Goal: Task Accomplishment & Management: Use online tool/utility

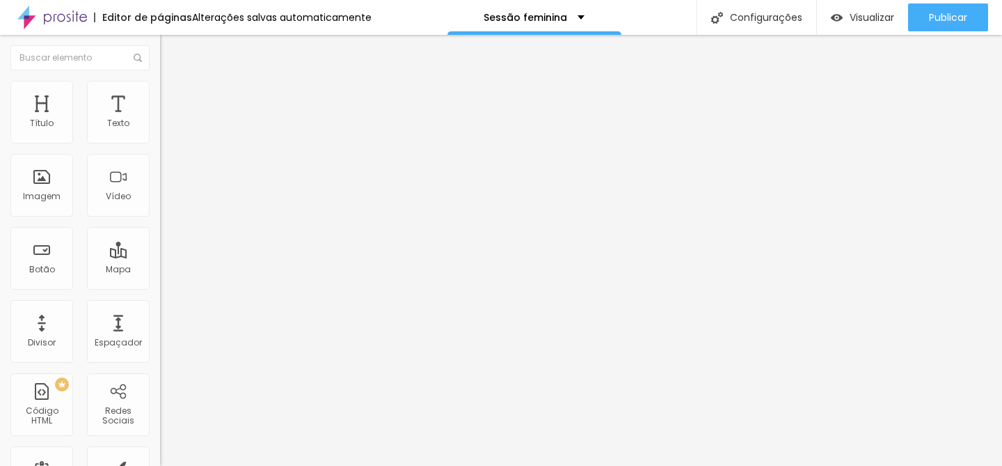
click at [160, 120] on span "Trocar imagem" at bounding box center [198, 114] width 76 height 12
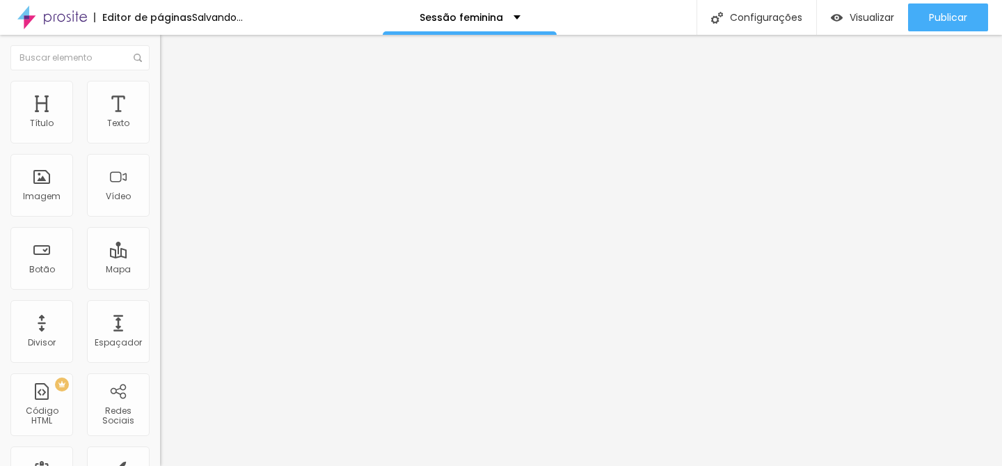
click at [160, 120] on span "Trocar imagem" at bounding box center [198, 114] width 76 height 12
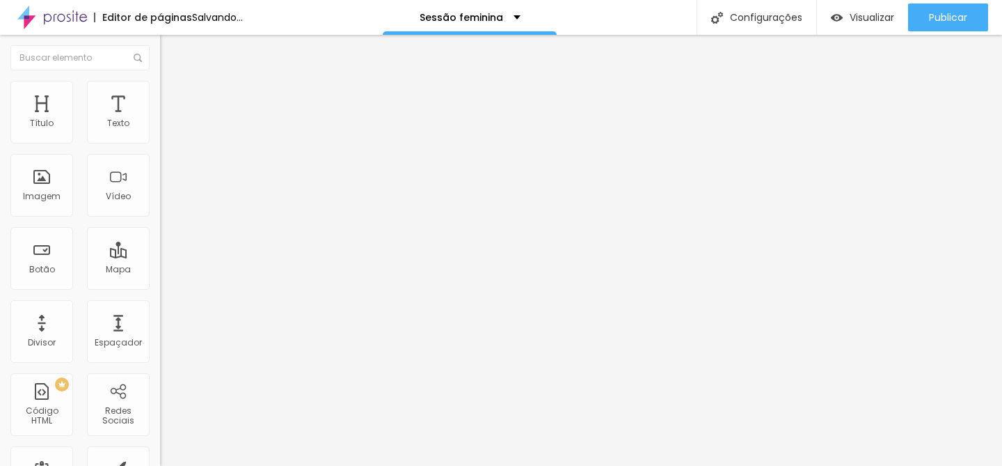
click at [160, 120] on span "Trocar imagem" at bounding box center [198, 114] width 76 height 12
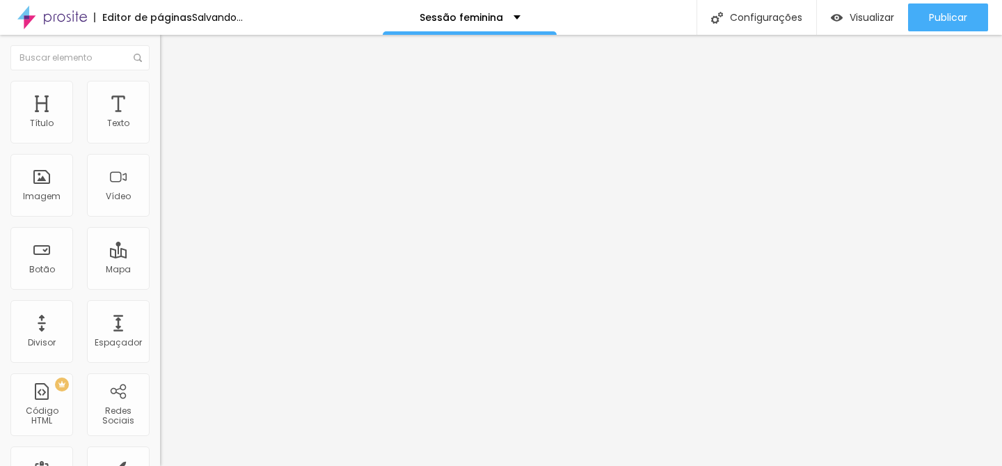
click at [160, 120] on span "Trocar imagem" at bounding box center [198, 114] width 76 height 12
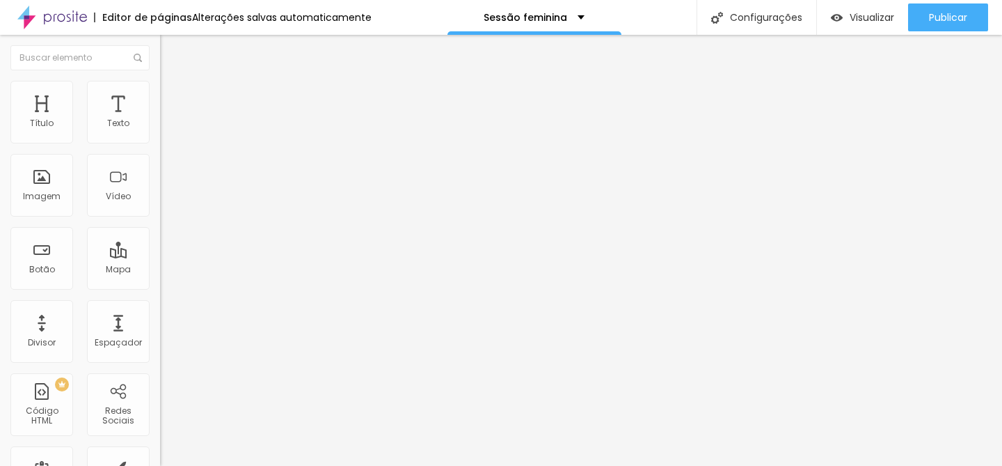
click at [160, 218] on span "1:1 Quadrado" at bounding box center [187, 212] width 55 height 12
click at [160, 255] on div "Original" at bounding box center [240, 250] width 160 height 8
click at [160, 120] on span "Trocar imagem" at bounding box center [198, 114] width 76 height 12
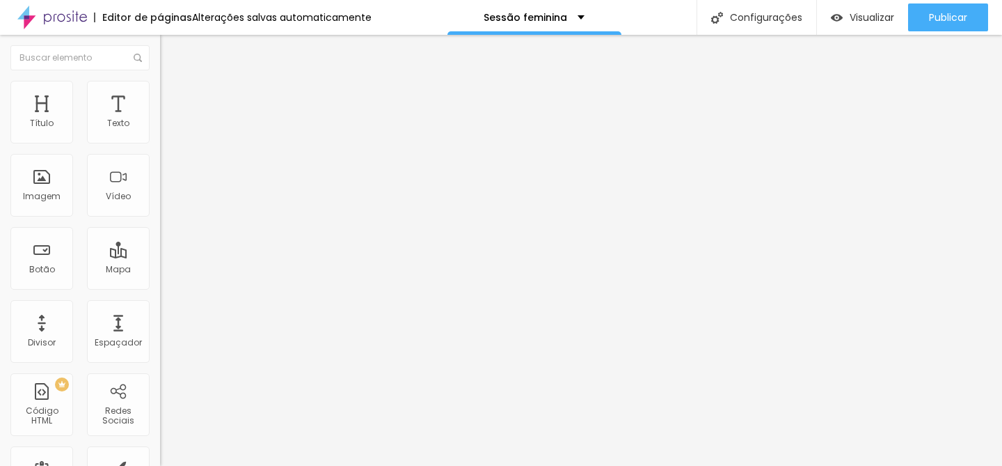
click at [160, 120] on span "Trocar imagem" at bounding box center [198, 114] width 76 height 12
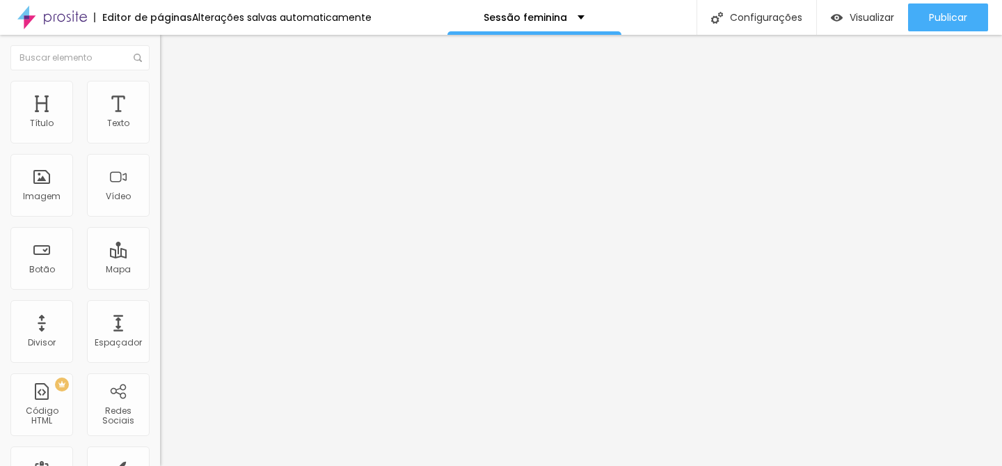
click at [160, 120] on span "Trocar imagem" at bounding box center [198, 114] width 76 height 12
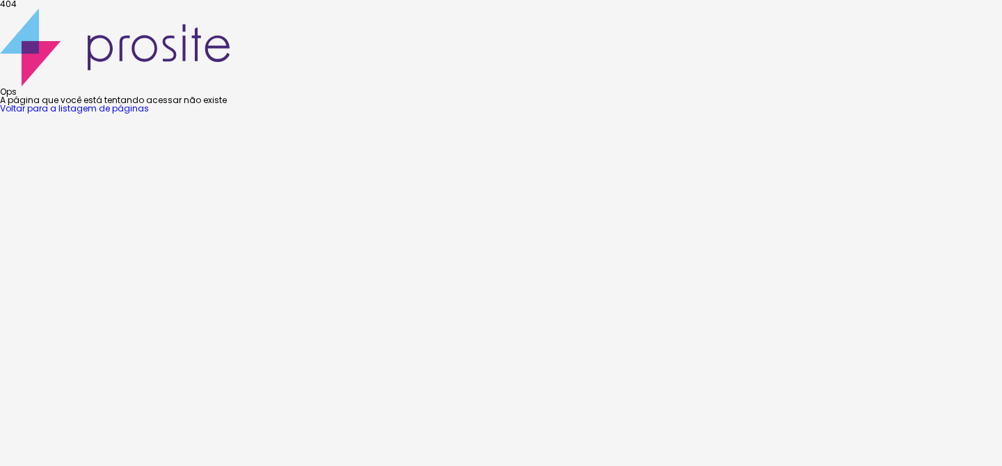
click at [149, 114] on link "Voltar para a listagem de páginas" at bounding box center [74, 108] width 149 height 12
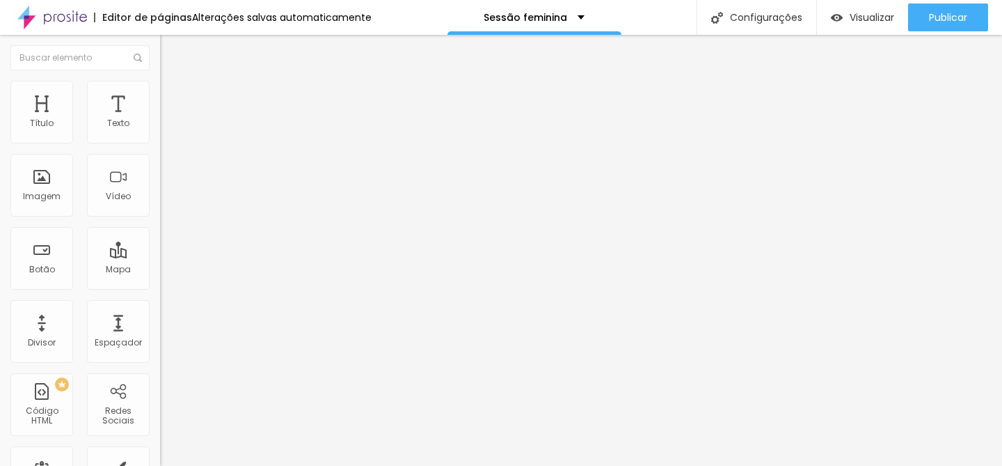
click at [160, 120] on span "Trocar imagem" at bounding box center [198, 114] width 76 height 12
click at [160, 255] on div "Proporção 1:1 Quadrado Cinema 16:9 Padrão 4:3 Quadrado 1:1 Original" at bounding box center [240, 227] width 160 height 55
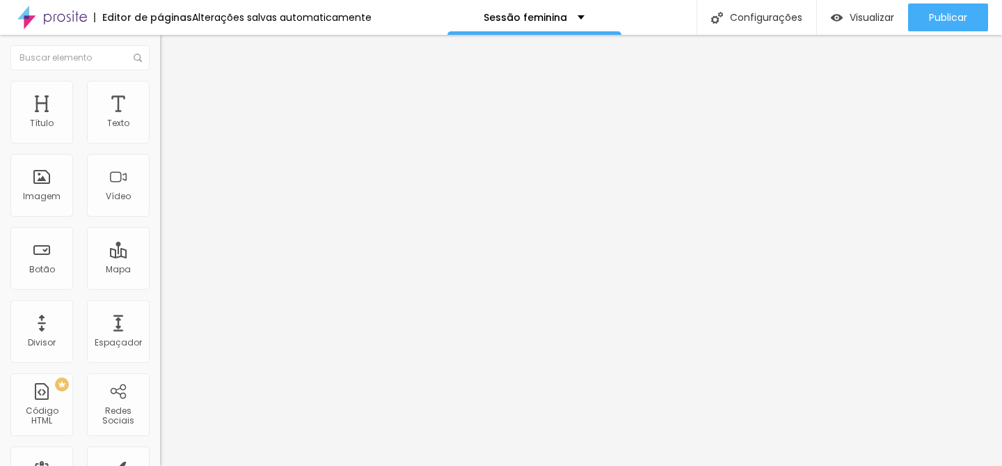
click at [160, 218] on span "1:1 Quadrado" at bounding box center [187, 212] width 55 height 12
click at [160, 235] on span "Padrão" at bounding box center [175, 229] width 31 height 12
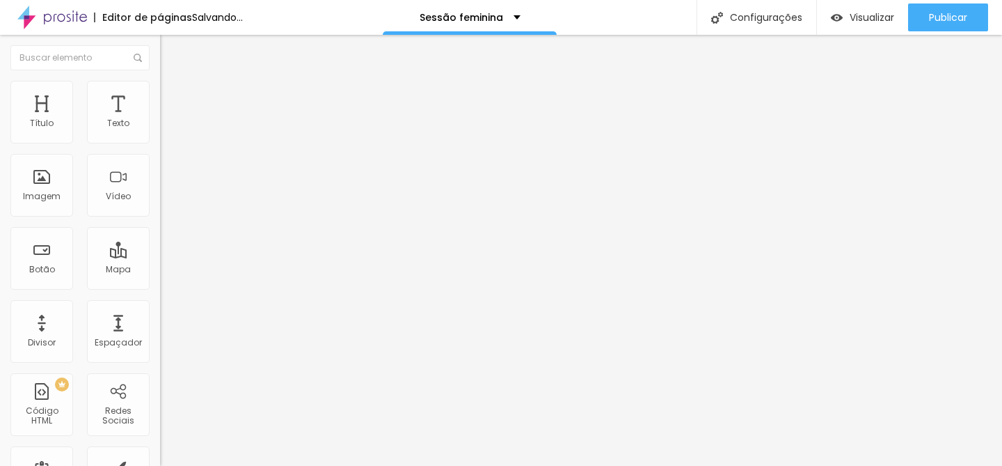
click at [160, 120] on span "Trocar imagem" at bounding box center [198, 114] width 76 height 12
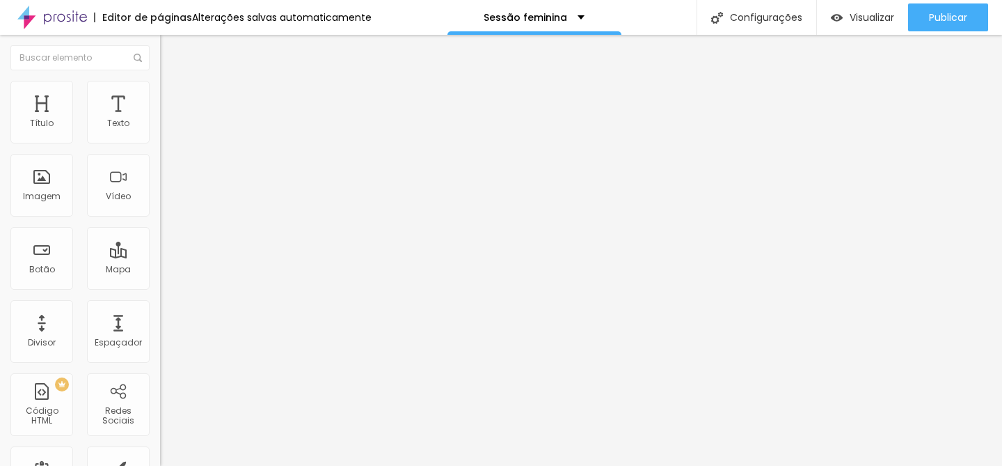
click at [160, 120] on span "Trocar imagem" at bounding box center [198, 114] width 76 height 12
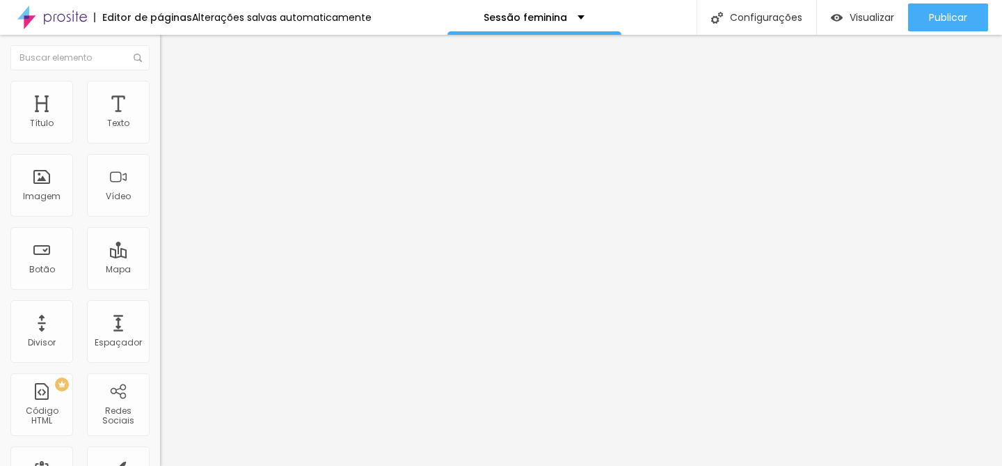
click at [160, 120] on span "Trocar imagem" at bounding box center [198, 114] width 76 height 12
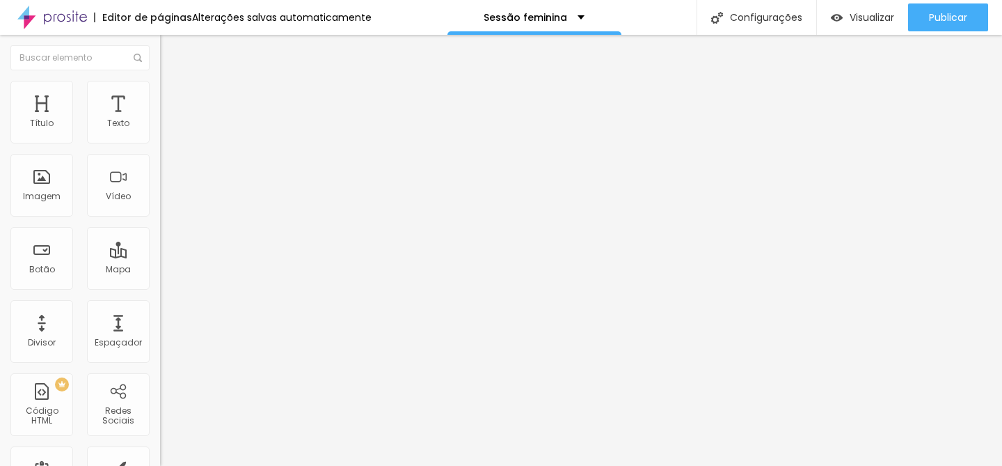
click at [160, 218] on span "4:3 Padrão" at bounding box center [183, 212] width 46 height 12
click at [160, 256] on span "Original" at bounding box center [176, 250] width 33 height 12
click at [160, 120] on span "Trocar imagem" at bounding box center [198, 114] width 76 height 12
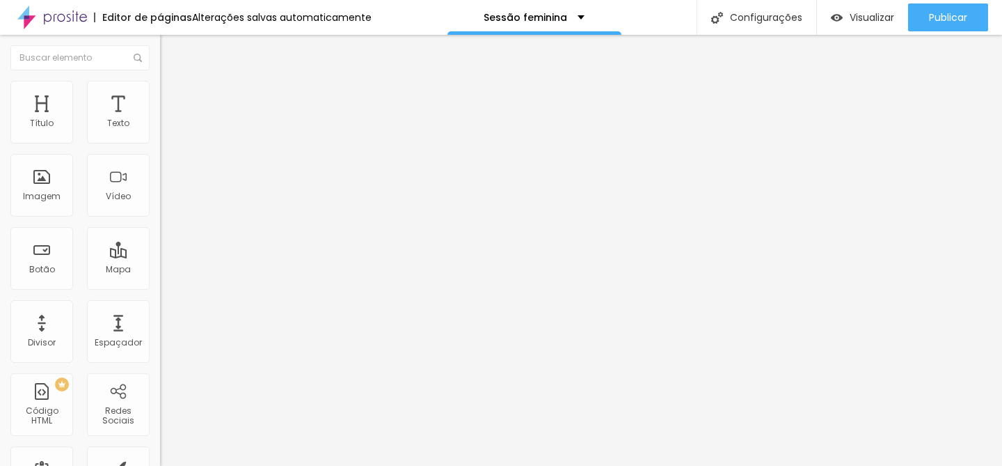
click at [160, 120] on span "Trocar imagem" at bounding box center [198, 114] width 76 height 12
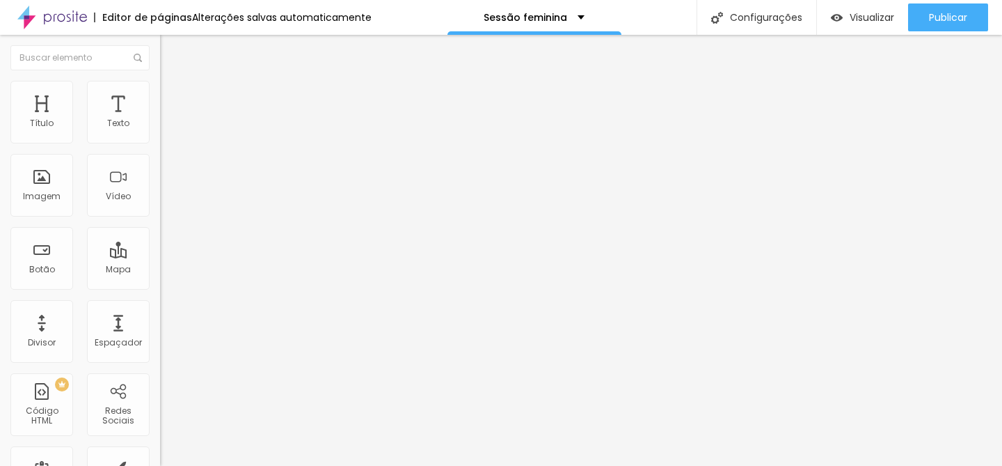
click at [160, 120] on span "Trocar imagem" at bounding box center [198, 114] width 76 height 12
click at [160, 218] on span "1:1 Quadrado" at bounding box center [187, 212] width 55 height 12
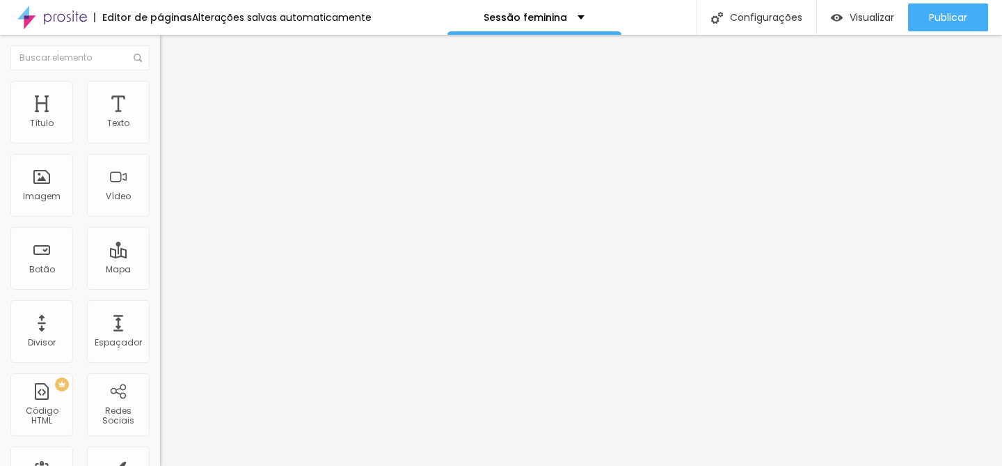
click at [160, 256] on span "Original" at bounding box center [176, 250] width 33 height 12
click at [160, 120] on span "Trocar imagem" at bounding box center [198, 114] width 76 height 12
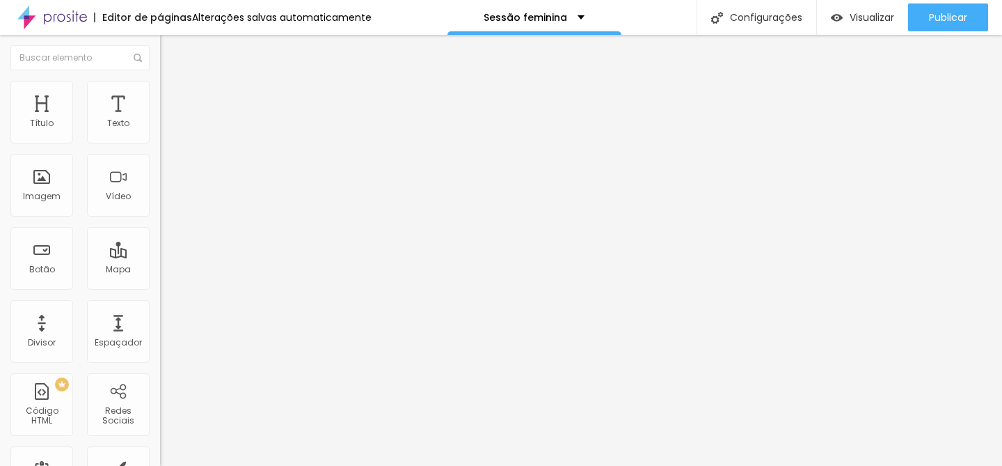
click at [160, 120] on span "Trocar imagem" at bounding box center [198, 114] width 76 height 12
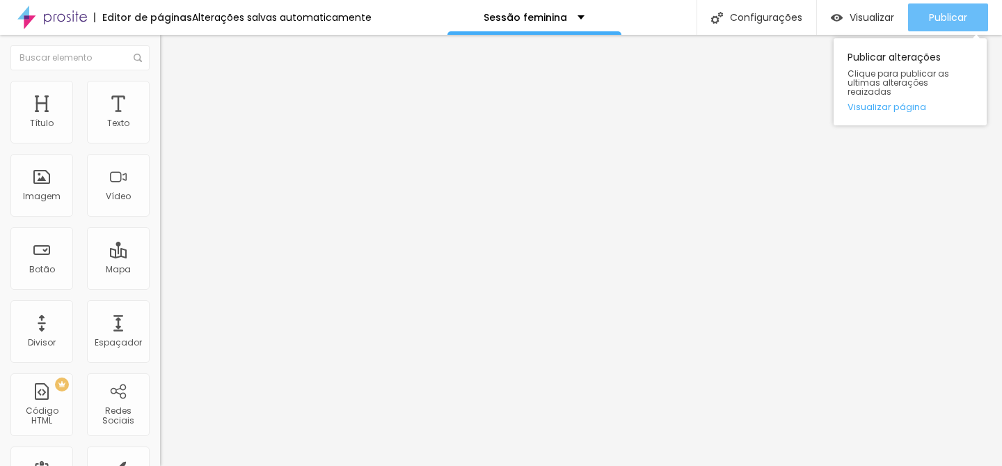
click at [959, 25] on div "Publicar" at bounding box center [948, 17] width 38 height 28
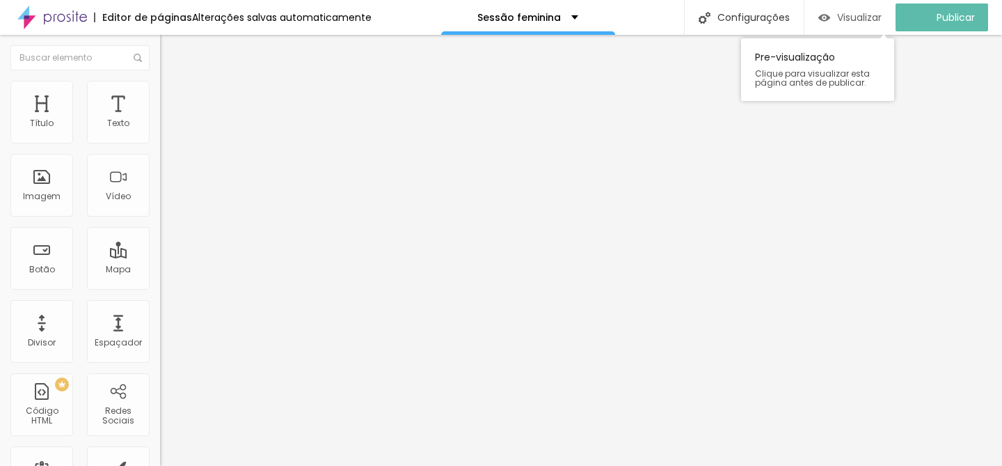
click at [858, 13] on span "Visualizar" at bounding box center [859, 17] width 45 height 11
